Goal: Task Accomplishment & Management: Complete application form

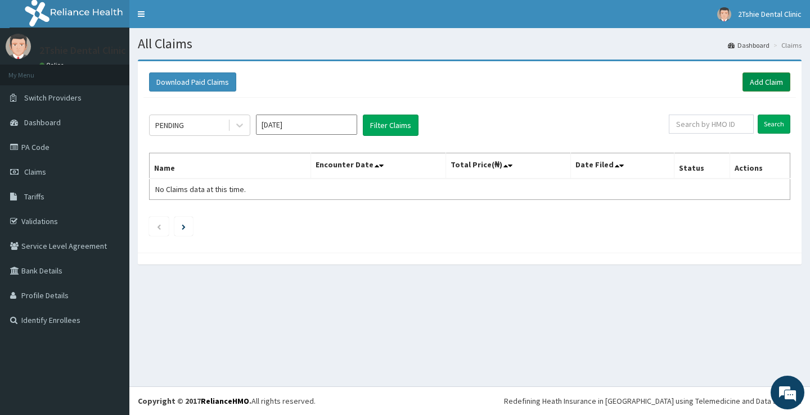
click at [756, 83] on link "Add Claim" at bounding box center [766, 82] width 48 height 19
click at [755, 83] on link "Add Claim" at bounding box center [766, 82] width 48 height 19
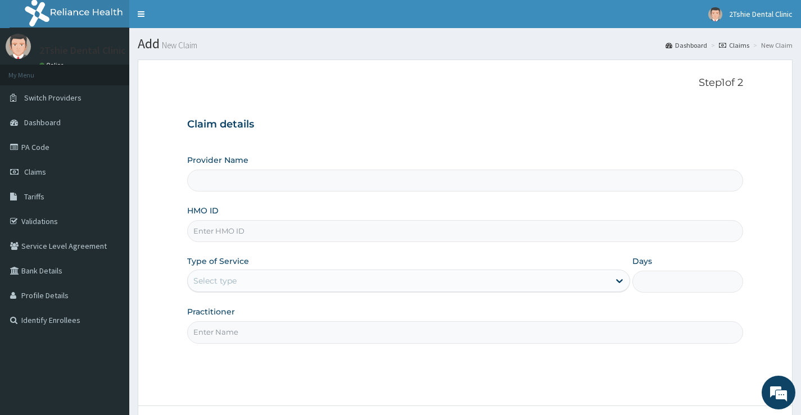
type input "2Tshie dental Clinic"
click at [228, 233] on input "HMO ID" at bounding box center [465, 231] width 556 height 22
type input "SBD/10008/A"
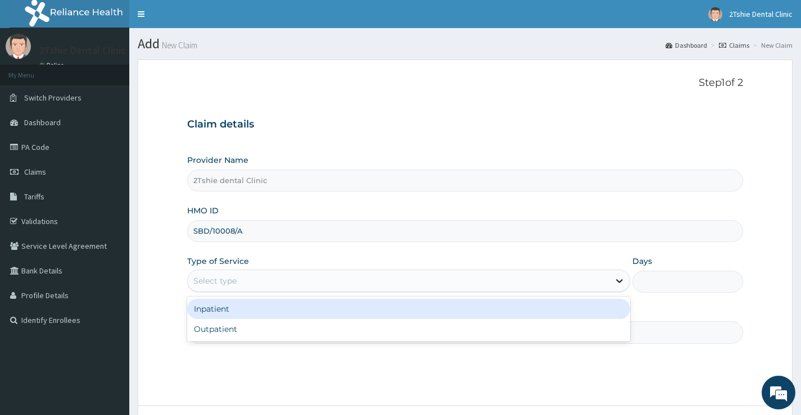
click at [619, 281] on icon at bounding box center [619, 280] width 11 height 11
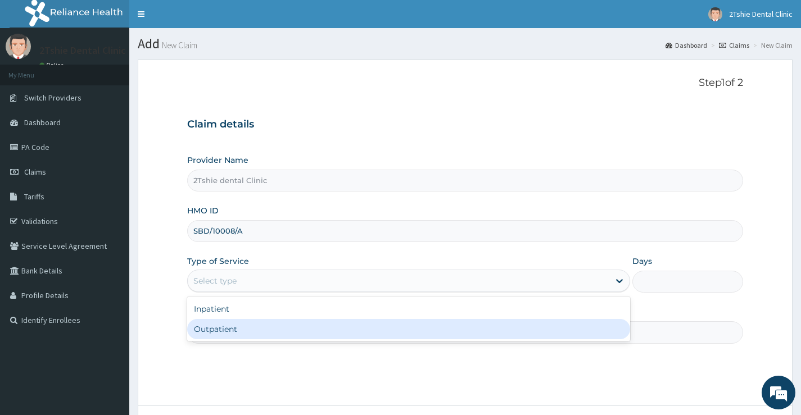
click at [427, 326] on div "Outpatient" at bounding box center [408, 329] width 443 height 20
type input "1"
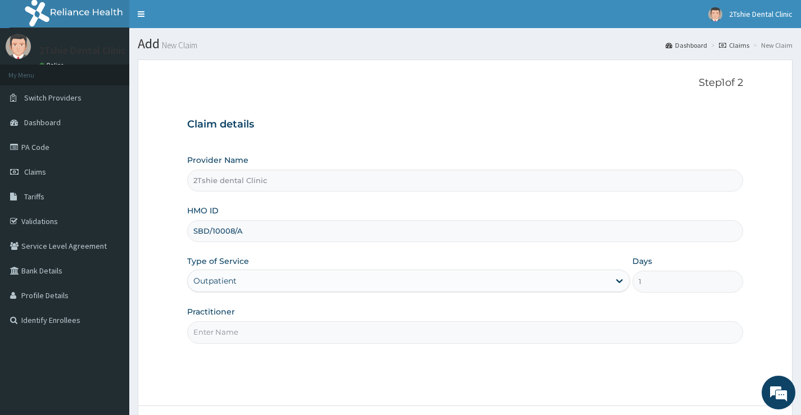
click at [277, 338] on input "Practitioner" at bounding box center [465, 333] width 556 height 22
type input "Dr. Ayuba"
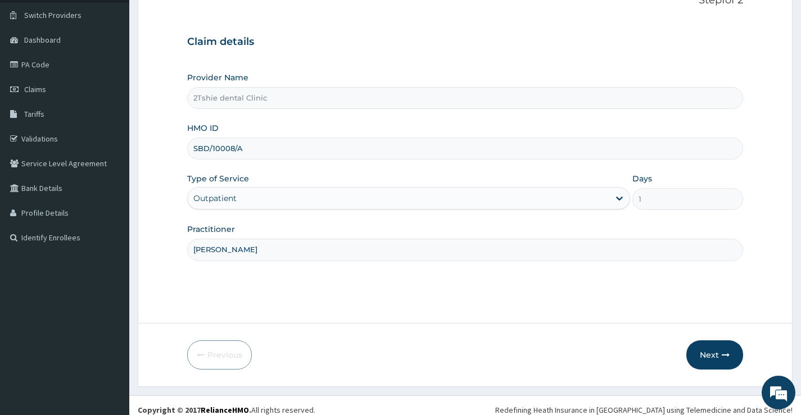
scroll to position [92, 0]
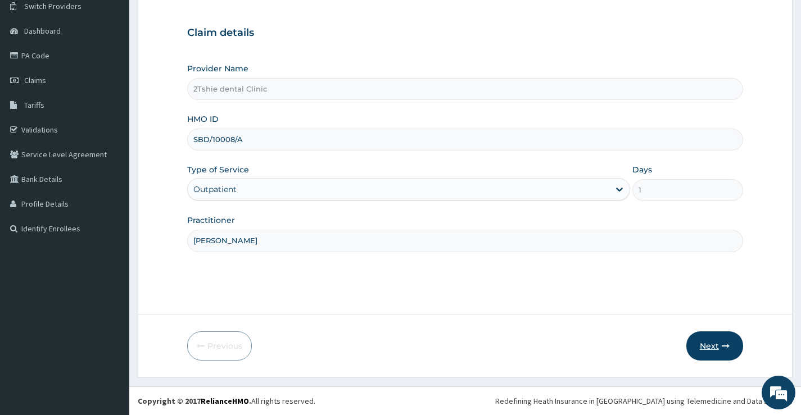
click at [706, 347] on button "Next" at bounding box center [714, 346] width 57 height 29
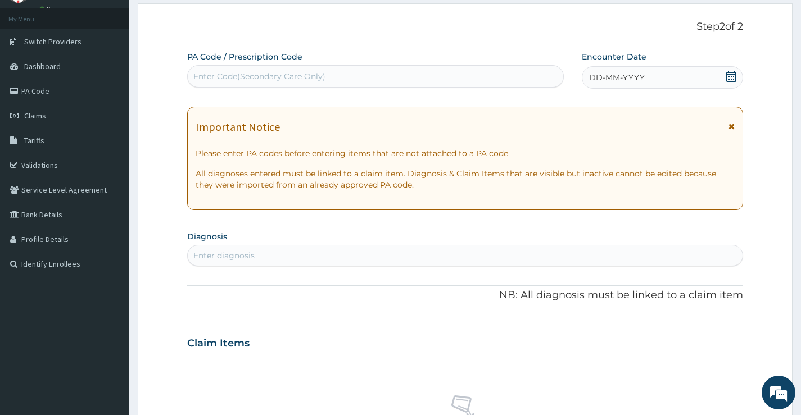
scroll to position [0, 0]
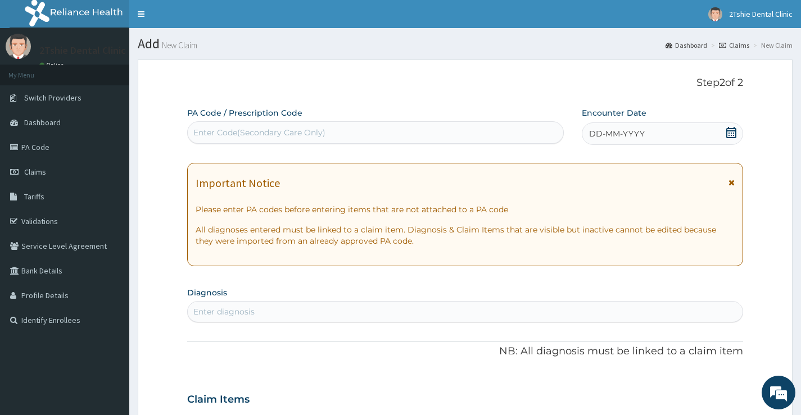
click at [630, 124] on div "DD-MM-YYYY" at bounding box center [662, 134] width 161 height 22
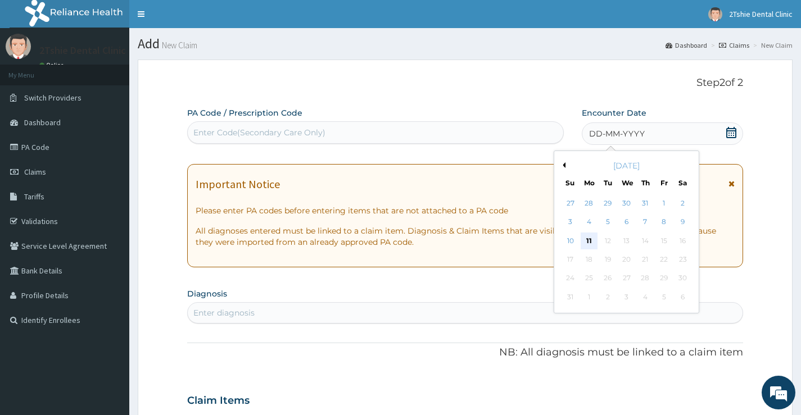
click at [590, 238] on div "11" at bounding box center [589, 241] width 17 height 17
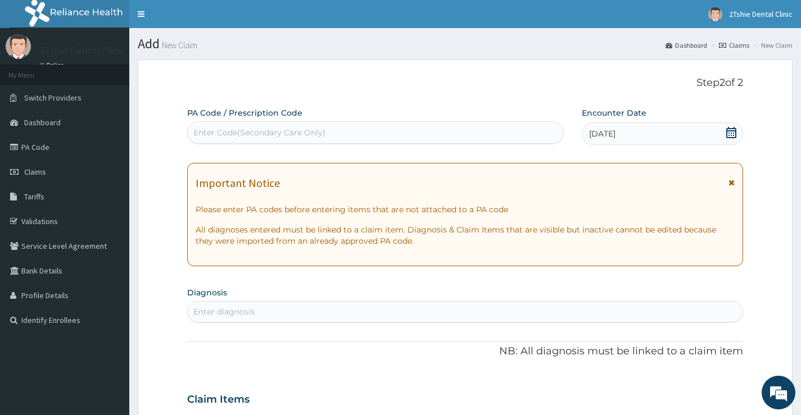
click at [304, 128] on div "Enter Code(Secondary Care Only)" at bounding box center [259, 132] width 132 height 11
click at [52, 151] on link "PA Code" at bounding box center [64, 147] width 129 height 25
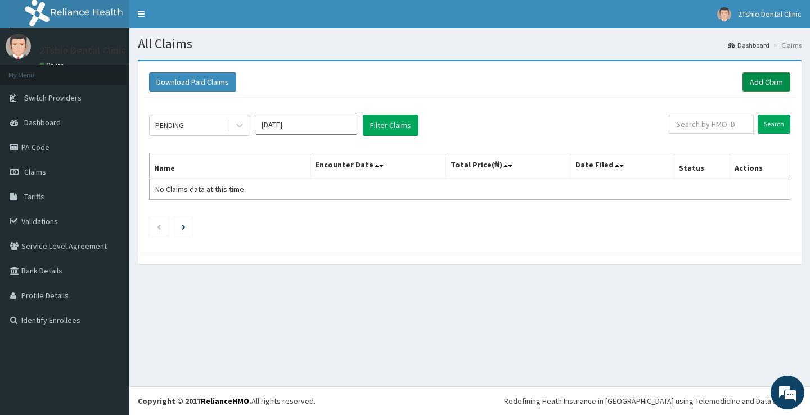
click at [759, 80] on link "Add Claim" at bounding box center [766, 82] width 48 height 19
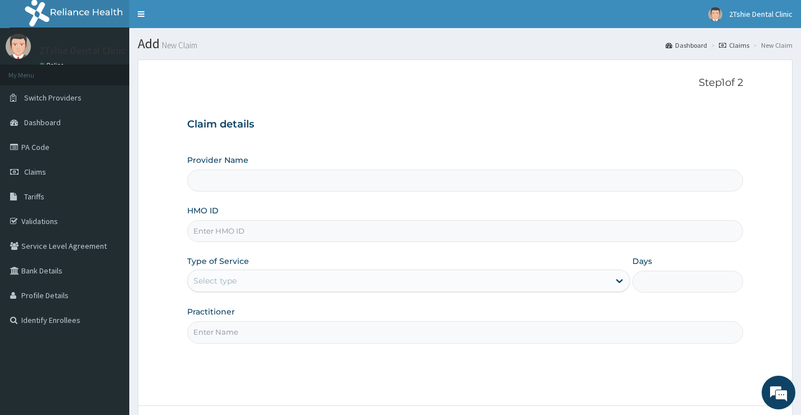
click at [237, 230] on input "HMO ID" at bounding box center [465, 231] width 556 height 22
type input "2Tshie dental Clinic"
type input "SBD/10008/A"
click at [250, 282] on div "Select type" at bounding box center [399, 281] width 422 height 18
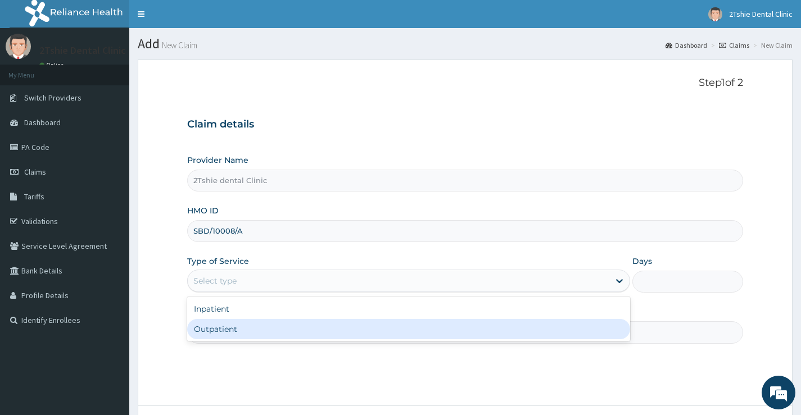
click at [256, 329] on div "Outpatient" at bounding box center [408, 329] width 443 height 20
type input "1"
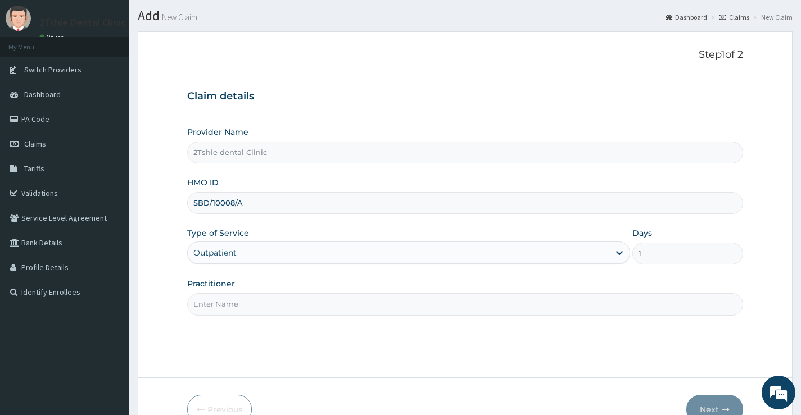
scroll to position [56, 0]
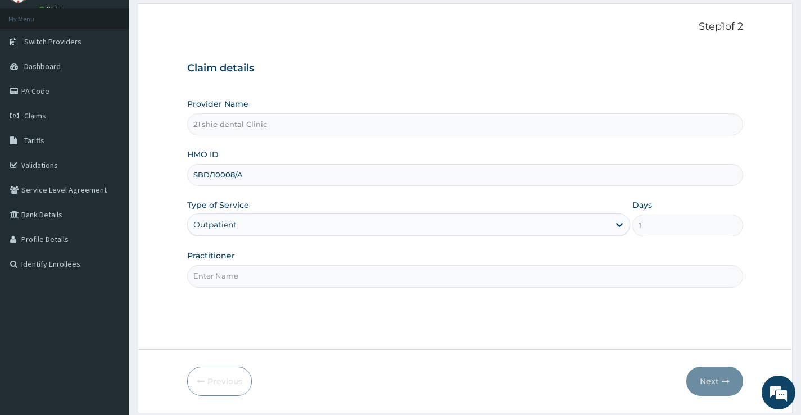
click at [253, 279] on input "Practitioner" at bounding box center [465, 276] width 556 height 22
type input "Dr. Ayuba"
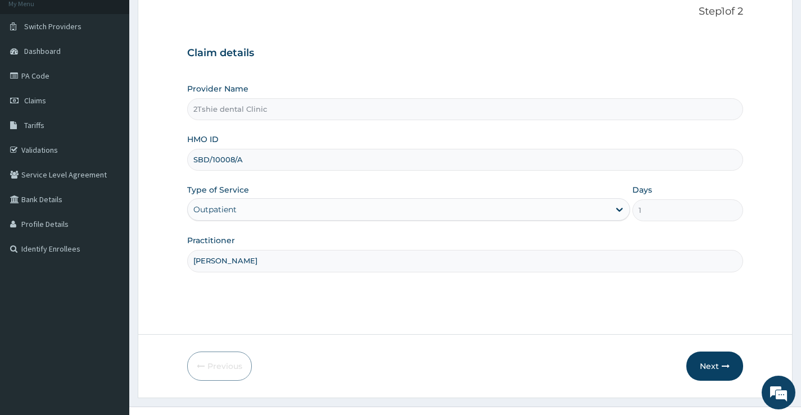
scroll to position [92, 0]
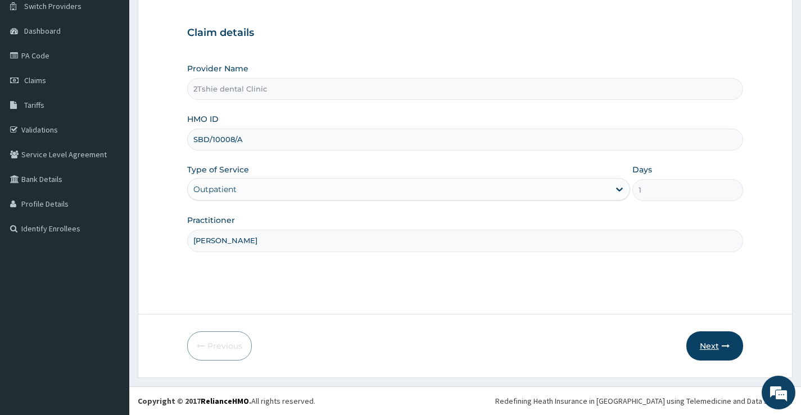
click at [708, 353] on button "Next" at bounding box center [714, 346] width 57 height 29
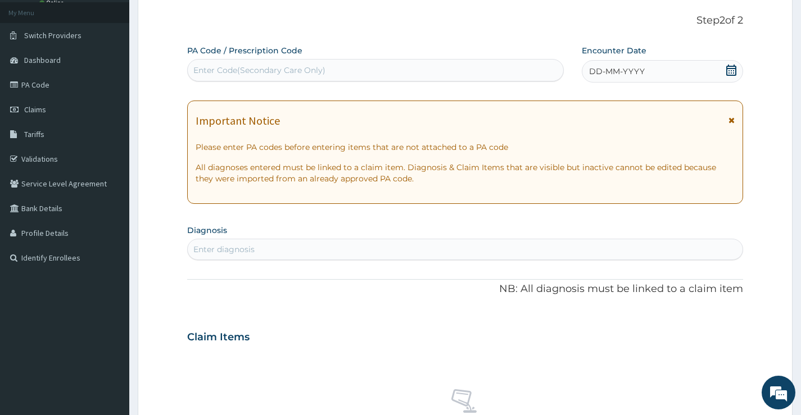
scroll to position [35, 0]
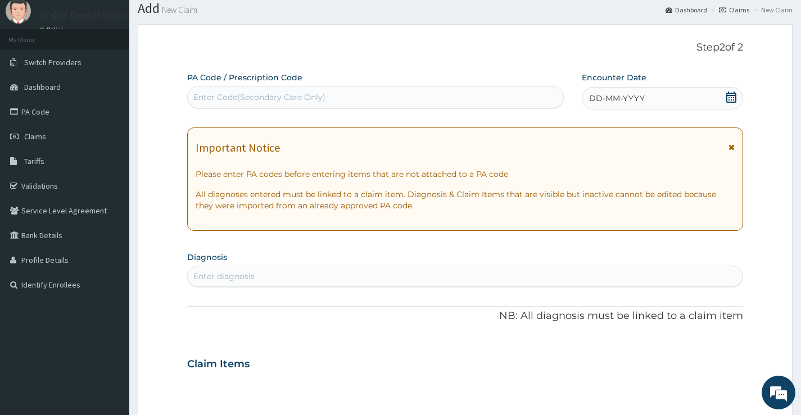
click at [678, 102] on div "DD-MM-YYYY" at bounding box center [662, 98] width 161 height 22
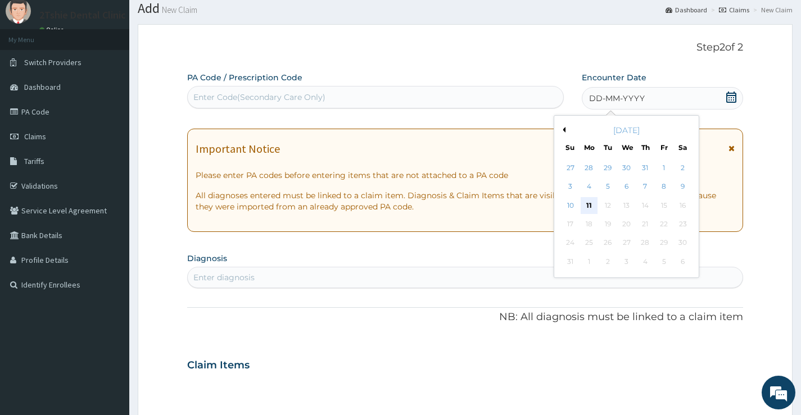
click at [592, 204] on div "11" at bounding box center [589, 205] width 17 height 17
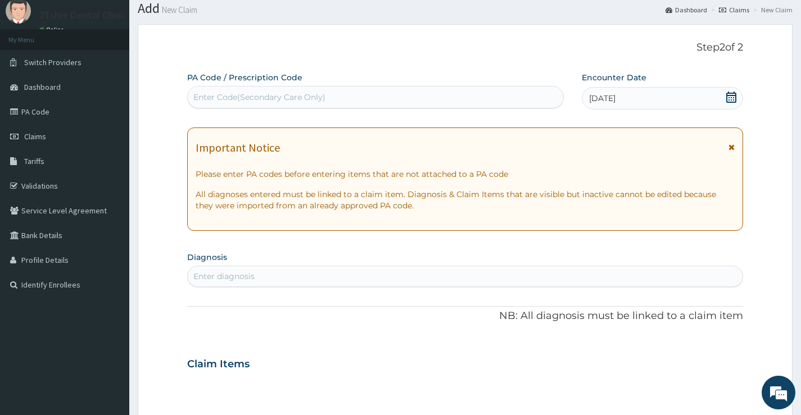
click at [264, 94] on div "Enter Code(Secondary Care Only)" at bounding box center [259, 97] width 132 height 11
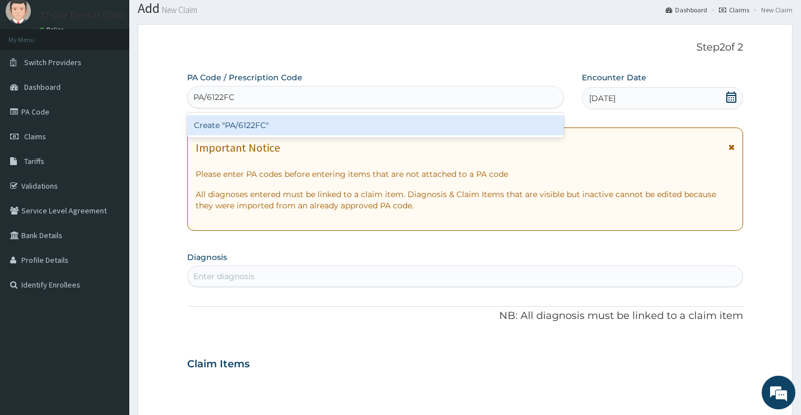
type input "PA/6122FC"
click at [260, 275] on div "PA Code / Prescription Code option Create "PA/6122FC" focused, 1 of 1. 1 result…" at bounding box center [465, 363] width 556 height 582
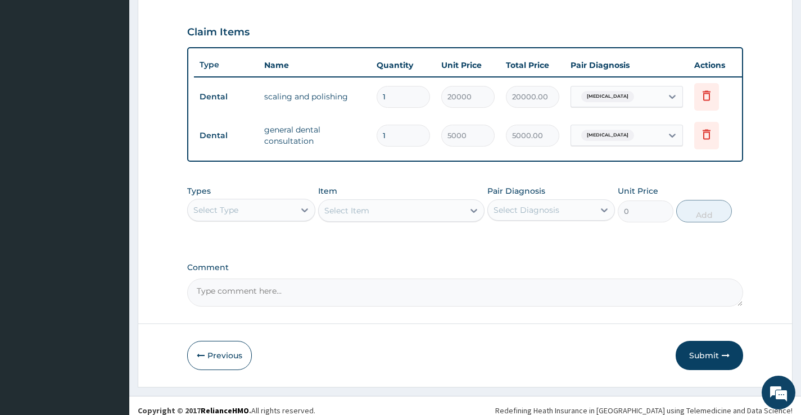
scroll to position [389, 0]
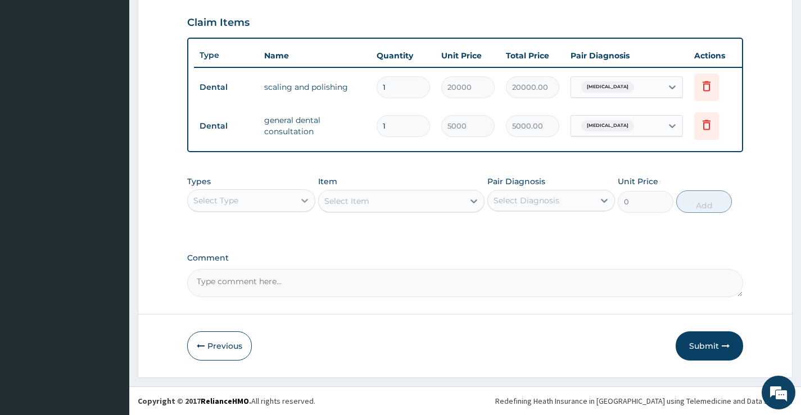
click at [308, 201] on icon at bounding box center [304, 200] width 11 height 11
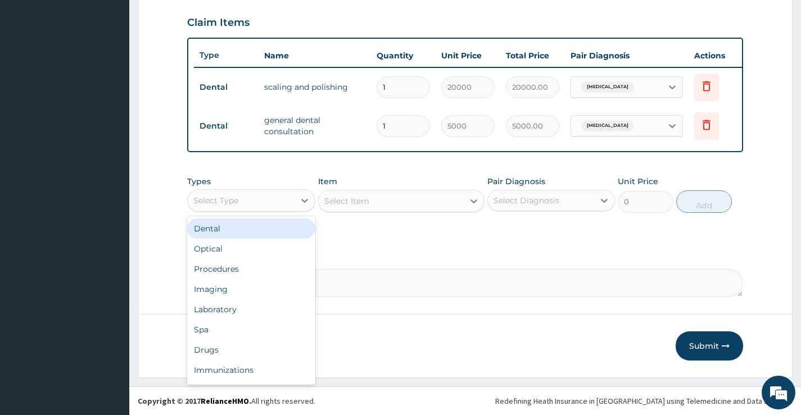
click at [278, 228] on div "Dental" at bounding box center [251, 229] width 128 height 20
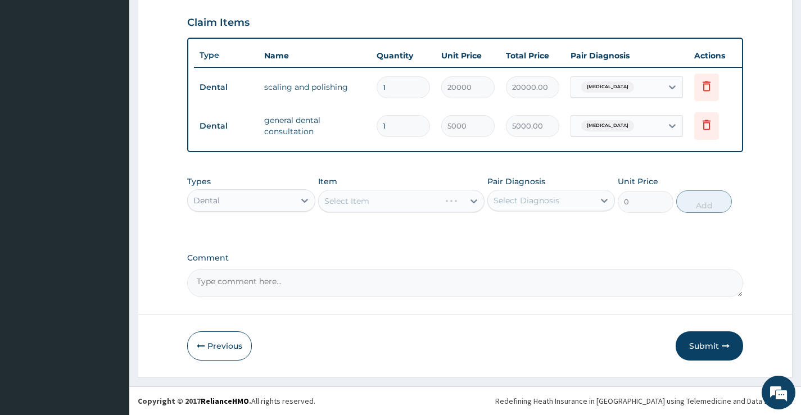
click at [472, 201] on div "Select Item" at bounding box center [401, 201] width 167 height 22
click at [721, 346] on button "Submit" at bounding box center [709, 346] width 67 height 29
